Goal: Task Accomplishment & Management: Manage account settings

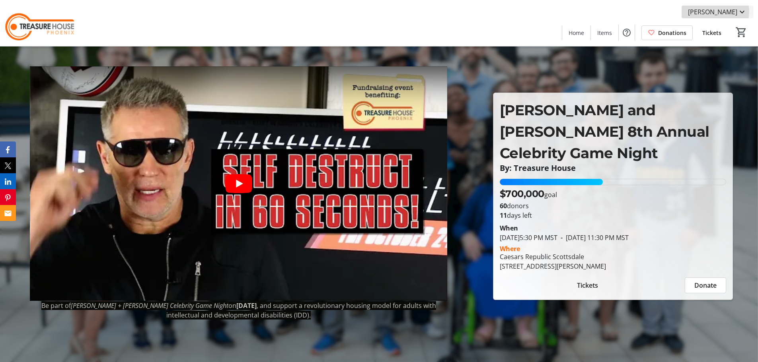
click at [719, 12] on span "[PERSON_NAME]" at bounding box center [712, 12] width 49 height 10
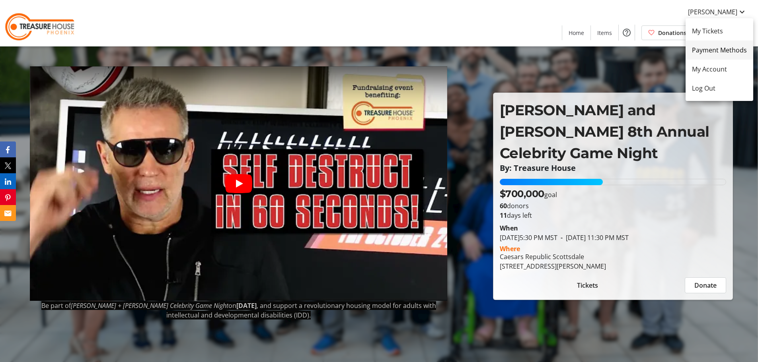
click at [721, 53] on span "Payment Methods" at bounding box center [719, 50] width 55 height 10
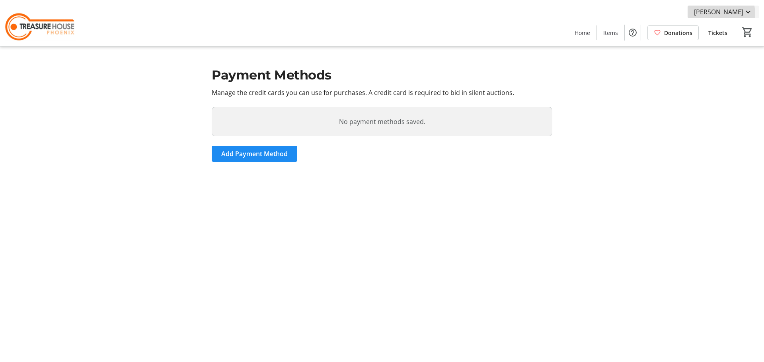
click at [711, 14] on span "[PERSON_NAME]" at bounding box center [718, 12] width 49 height 10
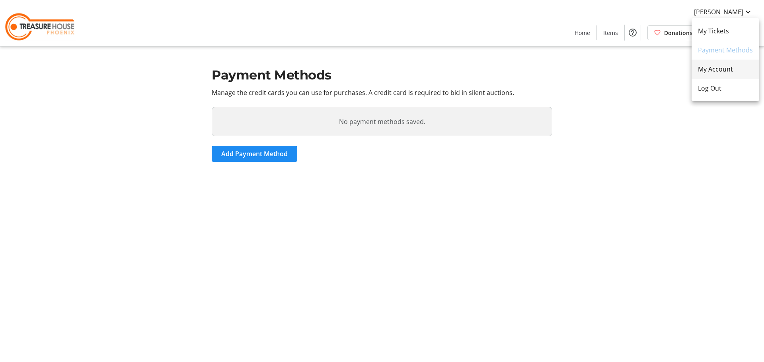
click at [710, 72] on span "My Account" at bounding box center [725, 69] width 55 height 10
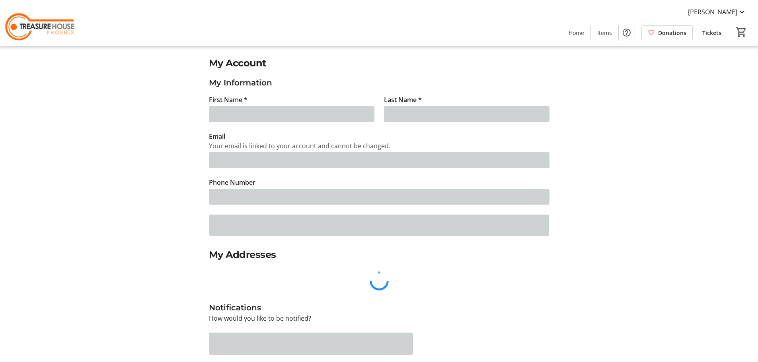
type input "[PERSON_NAME]"
type input "[EMAIL_ADDRESS][DOMAIN_NAME]"
type input "[PHONE_NUMBER]"
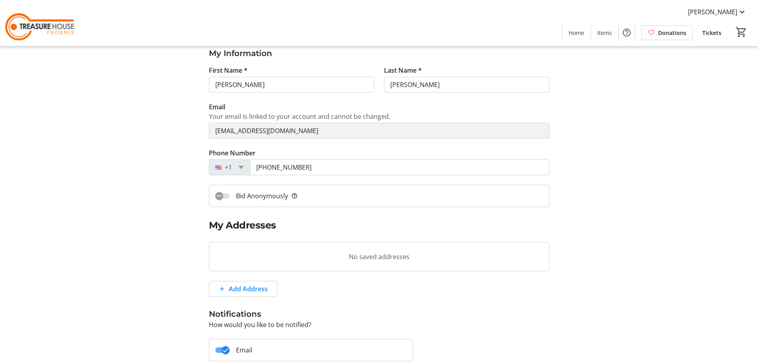
scroll to position [149, 0]
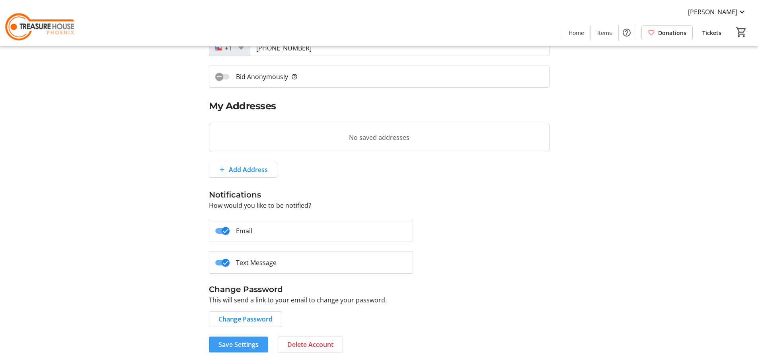
click at [240, 344] on span "Save Settings" at bounding box center [238, 345] width 40 height 10
click at [718, 12] on span "[PERSON_NAME]" at bounding box center [712, 12] width 49 height 10
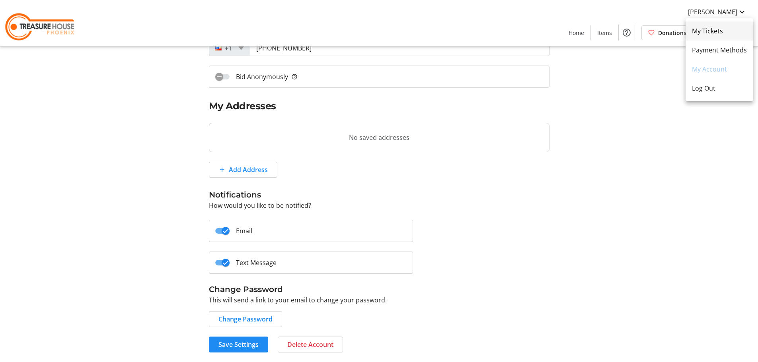
click at [698, 31] on span "My Tickets" at bounding box center [719, 31] width 55 height 10
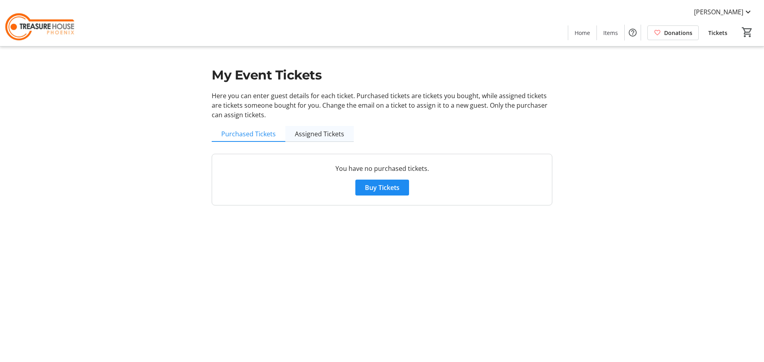
click at [310, 132] on span "Assigned Tickets" at bounding box center [319, 134] width 49 height 6
